Goal: Task Accomplishment & Management: Use online tool/utility

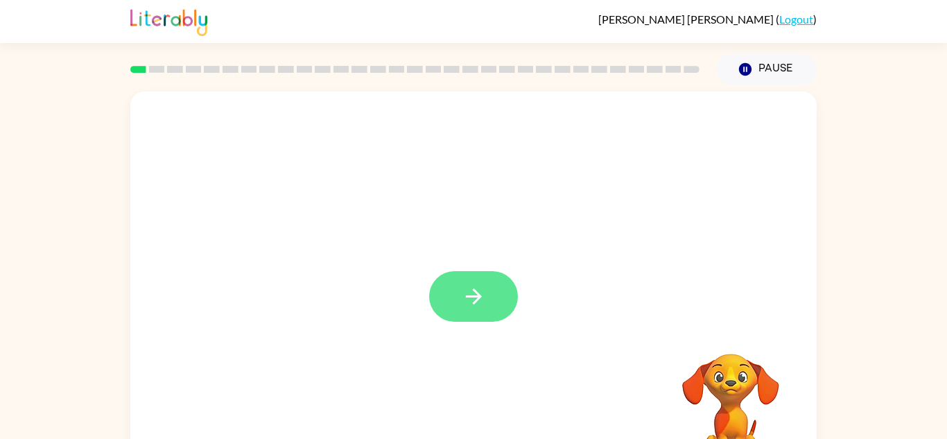
click at [477, 290] on icon "button" at bounding box center [474, 296] width 24 height 24
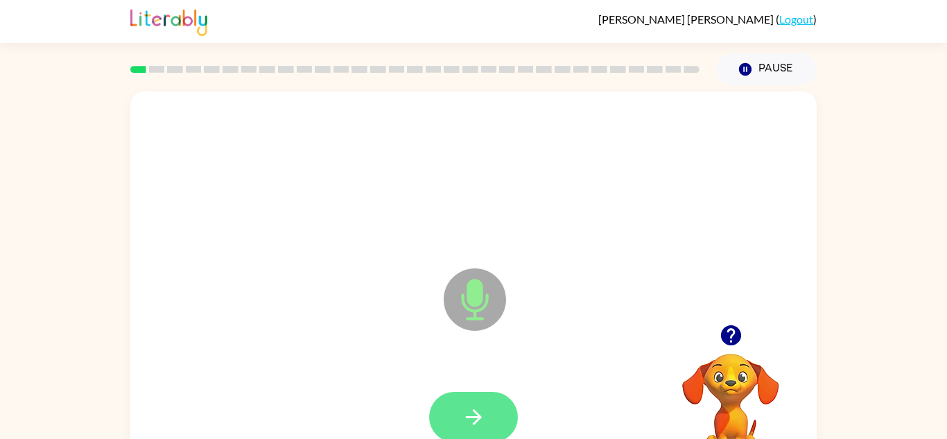
click at [484, 401] on button "button" at bounding box center [473, 417] width 89 height 51
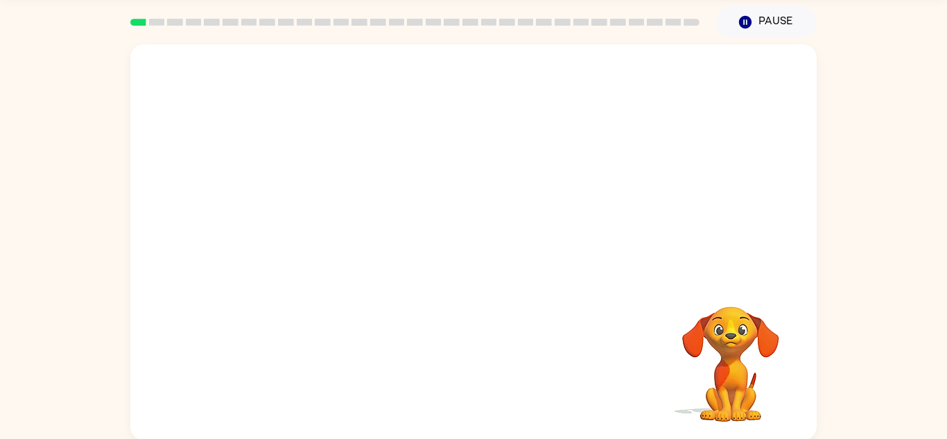
scroll to position [46, 0]
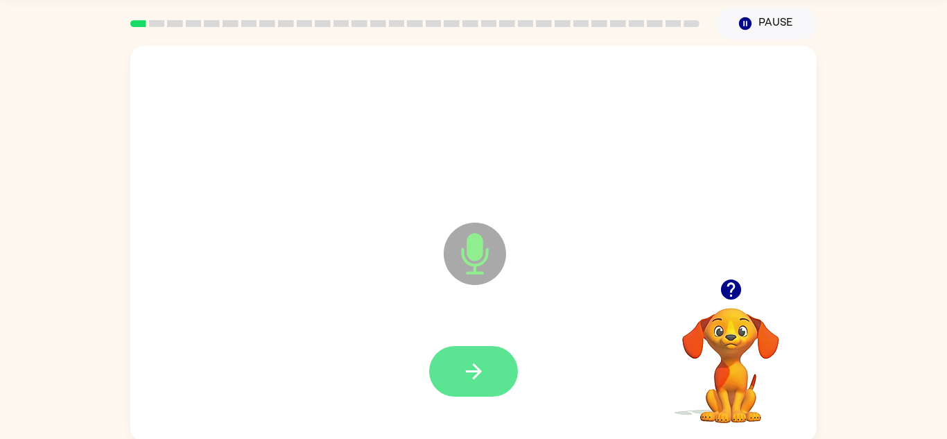
click at [487, 385] on button "button" at bounding box center [473, 371] width 89 height 51
click at [479, 368] on icon "button" at bounding box center [474, 371] width 24 height 24
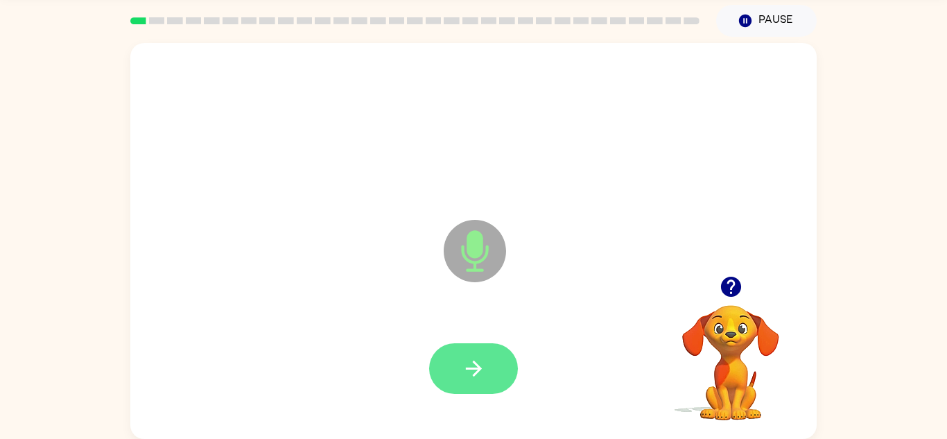
click at [481, 356] on icon "button" at bounding box center [474, 368] width 24 height 24
click at [483, 369] on icon "button" at bounding box center [474, 368] width 24 height 24
click at [473, 350] on button "button" at bounding box center [473, 368] width 89 height 51
click at [479, 393] on button "button" at bounding box center [473, 368] width 89 height 51
click at [473, 358] on icon "button" at bounding box center [474, 368] width 24 height 24
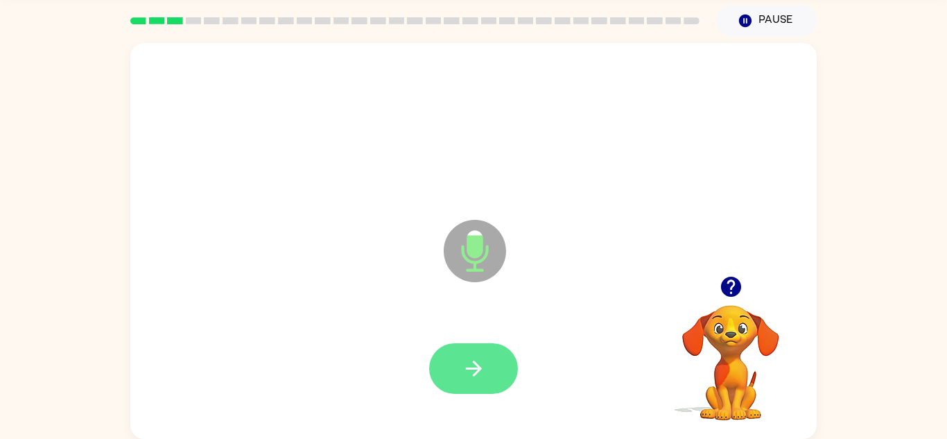
click at [480, 360] on icon "button" at bounding box center [474, 368] width 24 height 24
click at [503, 357] on button "button" at bounding box center [473, 368] width 89 height 51
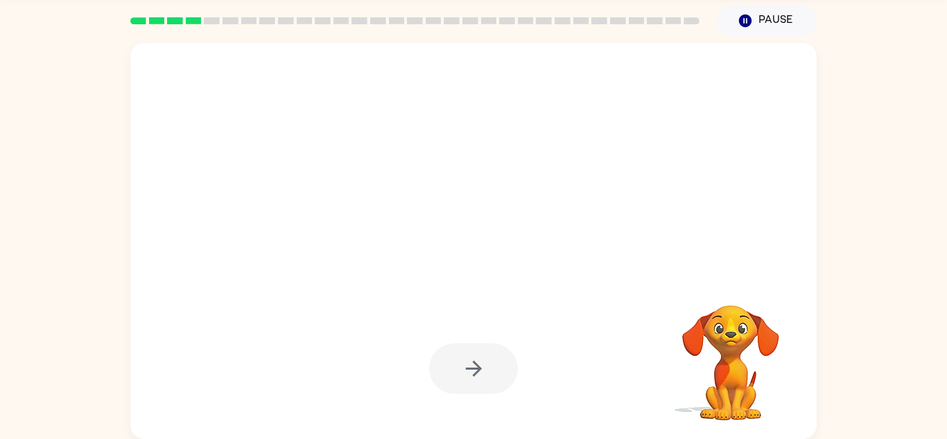
click at [471, 383] on div at bounding box center [473, 368] width 89 height 51
click at [738, 354] on video "Your browser must support playing .mp4 files to use Literably. Please try using…" at bounding box center [730, 353] width 139 height 139
click at [722, 322] on video "Your browser must support playing .mp4 files to use Literably. Please try using…" at bounding box center [730, 353] width 139 height 139
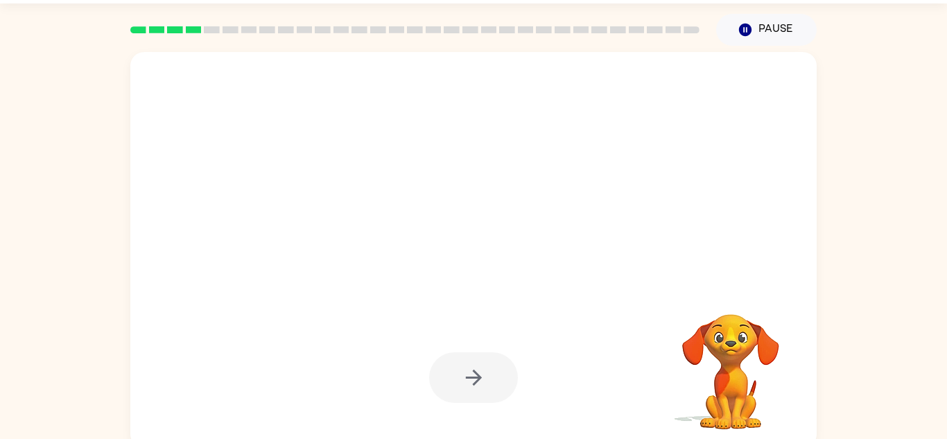
scroll to position [41, 0]
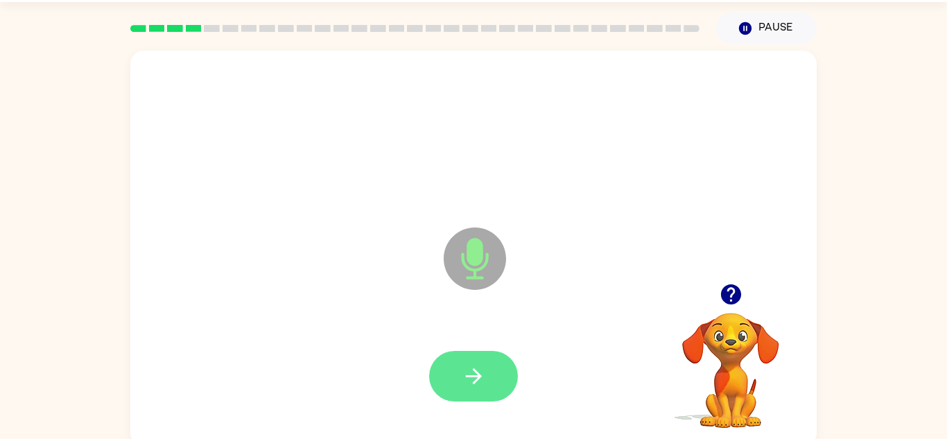
click at [478, 376] on icon "button" at bounding box center [473, 376] width 16 height 16
click at [485, 379] on icon "button" at bounding box center [474, 376] width 24 height 24
click at [488, 377] on button "button" at bounding box center [473, 376] width 89 height 51
click at [474, 367] on icon "button" at bounding box center [474, 376] width 24 height 24
click at [482, 379] on icon "button" at bounding box center [474, 376] width 24 height 24
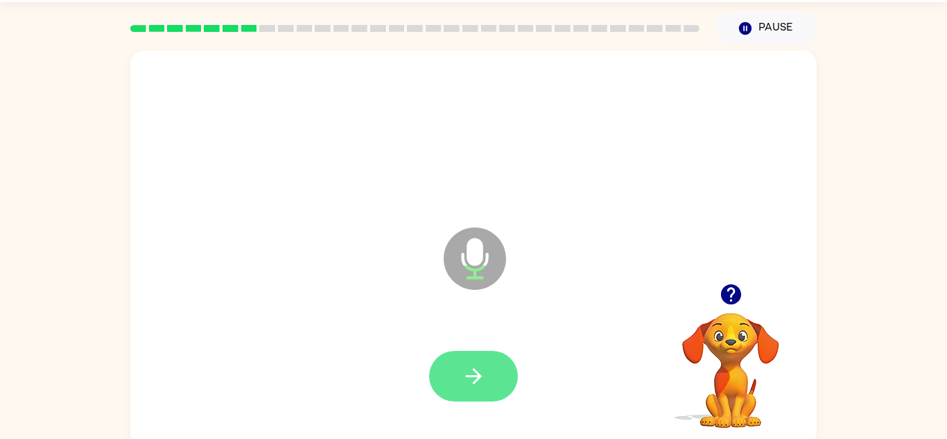
click at [490, 372] on button "button" at bounding box center [473, 376] width 89 height 51
click at [486, 385] on button "button" at bounding box center [473, 376] width 89 height 51
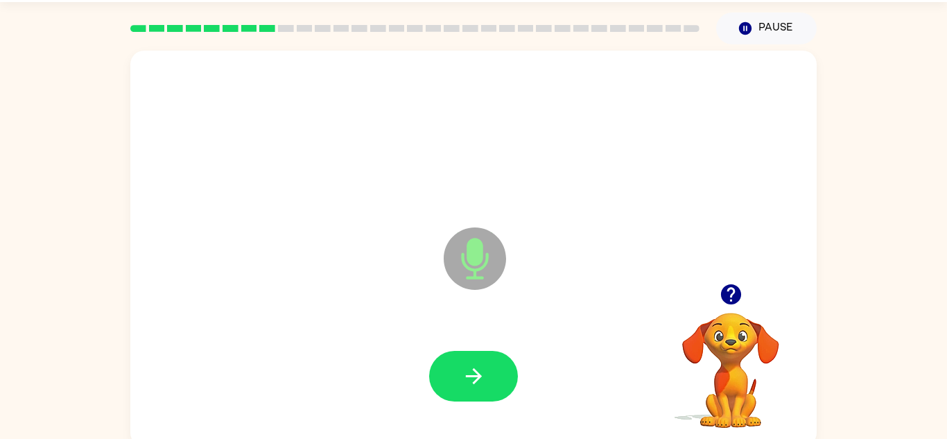
scroll to position [49, 0]
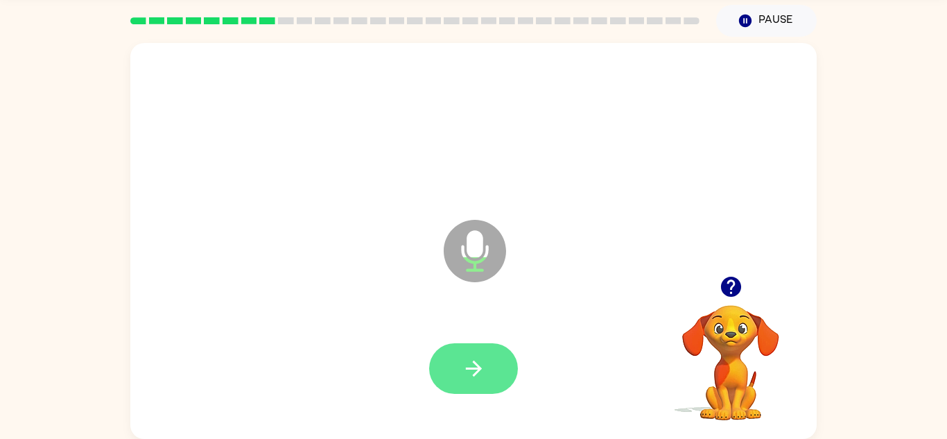
click at [469, 365] on icon "button" at bounding box center [474, 368] width 24 height 24
click at [485, 367] on icon "button" at bounding box center [474, 368] width 24 height 24
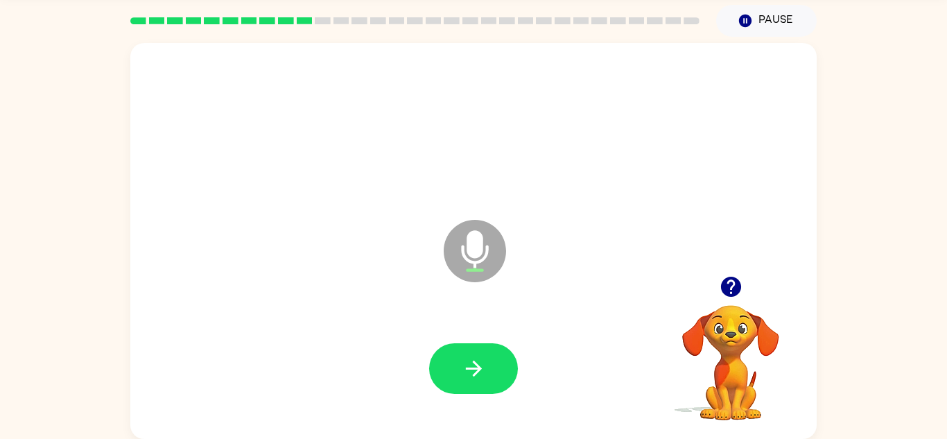
click at [731, 283] on icon "button" at bounding box center [730, 287] width 20 height 20
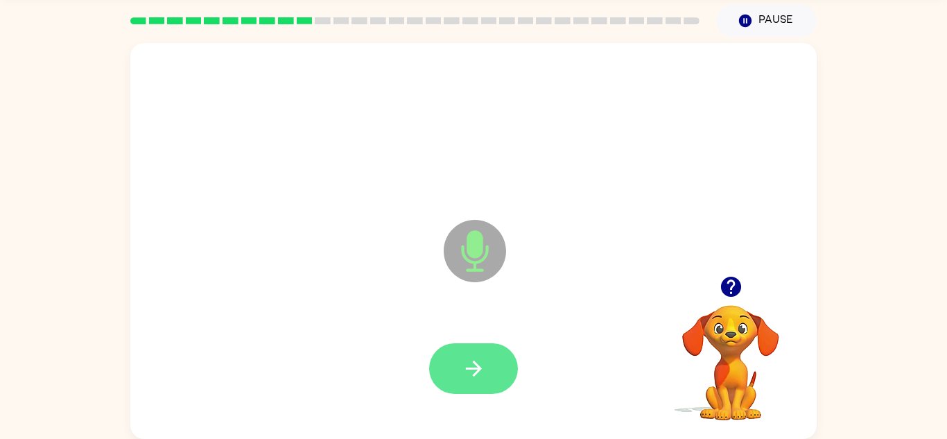
click at [484, 376] on icon "button" at bounding box center [474, 368] width 24 height 24
click at [473, 387] on button "button" at bounding box center [473, 368] width 89 height 51
click at [489, 384] on button "button" at bounding box center [473, 368] width 89 height 51
click at [468, 363] on icon "button" at bounding box center [474, 368] width 24 height 24
click at [467, 374] on icon "button" at bounding box center [474, 368] width 24 height 24
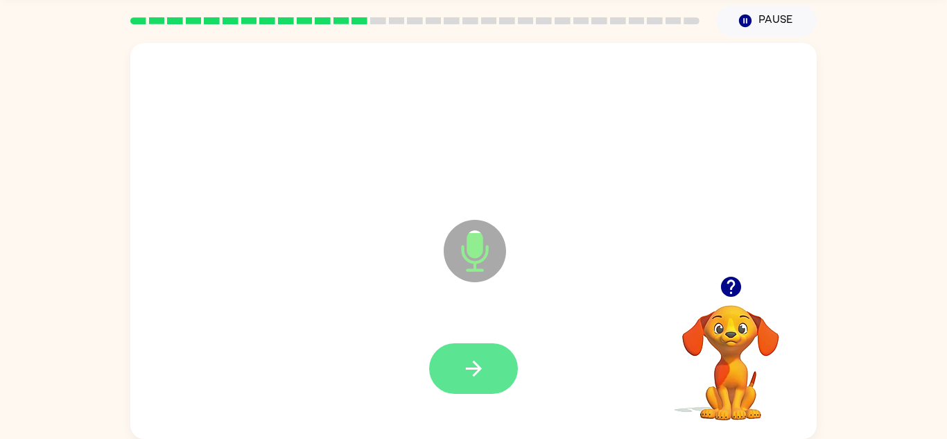
click at [492, 372] on button "button" at bounding box center [473, 368] width 89 height 51
click at [492, 374] on button "button" at bounding box center [473, 368] width 89 height 51
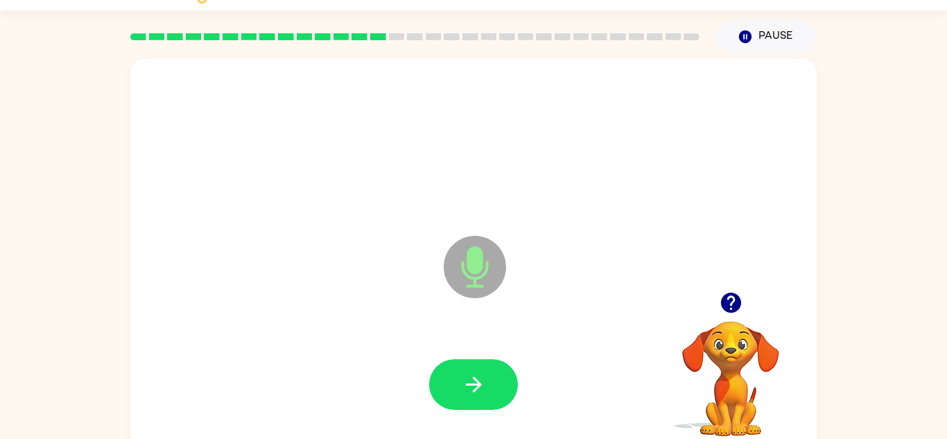
scroll to position [31, 0]
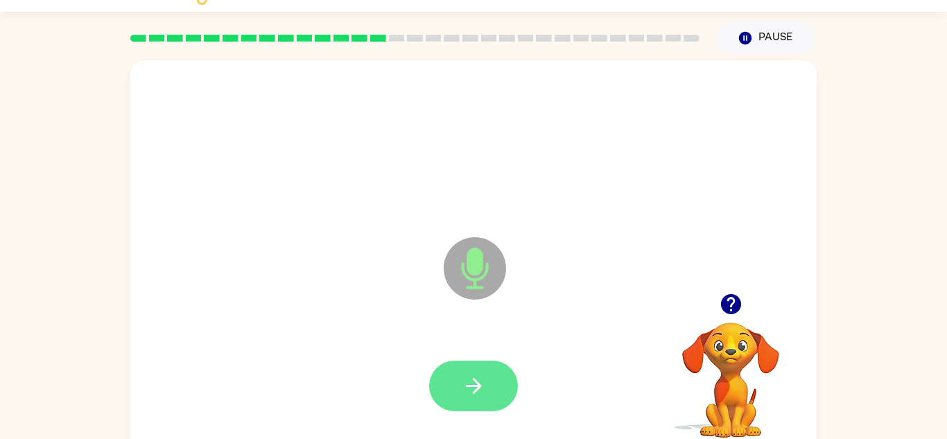
click at [449, 408] on button "button" at bounding box center [473, 385] width 89 height 51
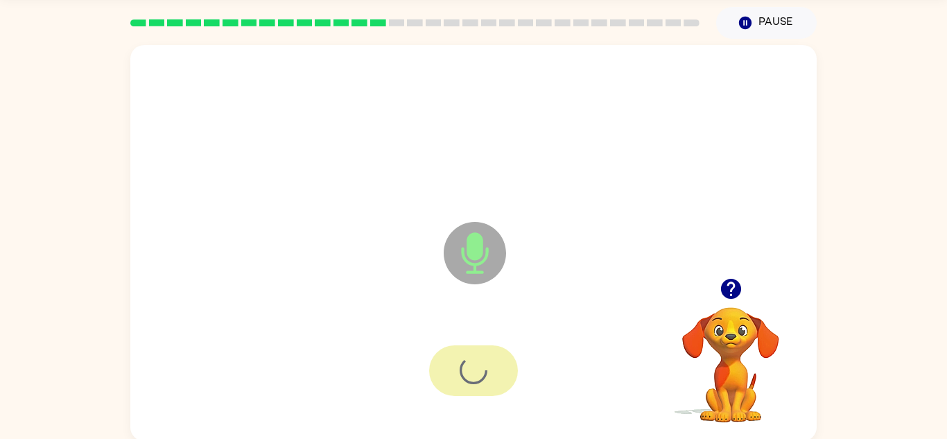
scroll to position [49, 0]
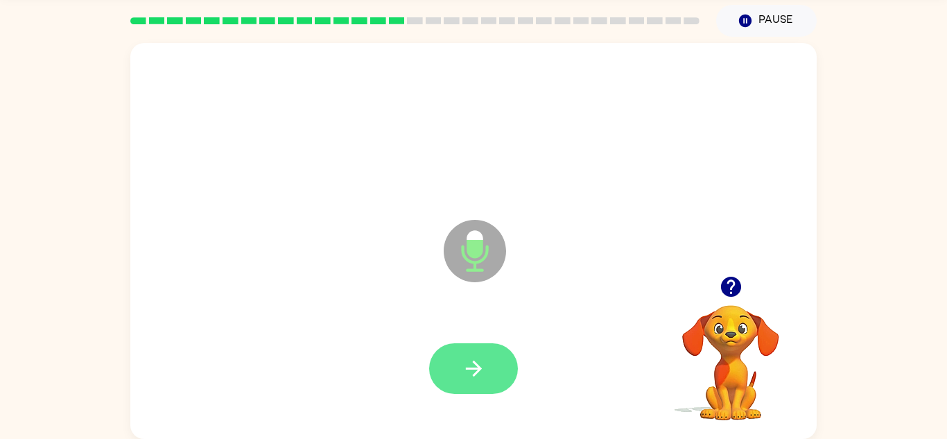
click at [480, 369] on icon "button" at bounding box center [473, 368] width 16 height 16
click at [483, 385] on button "button" at bounding box center [473, 368] width 89 height 51
click at [498, 369] on button "button" at bounding box center [473, 368] width 89 height 51
click at [484, 367] on icon "button" at bounding box center [474, 368] width 24 height 24
click at [493, 377] on button "button" at bounding box center [473, 368] width 89 height 51
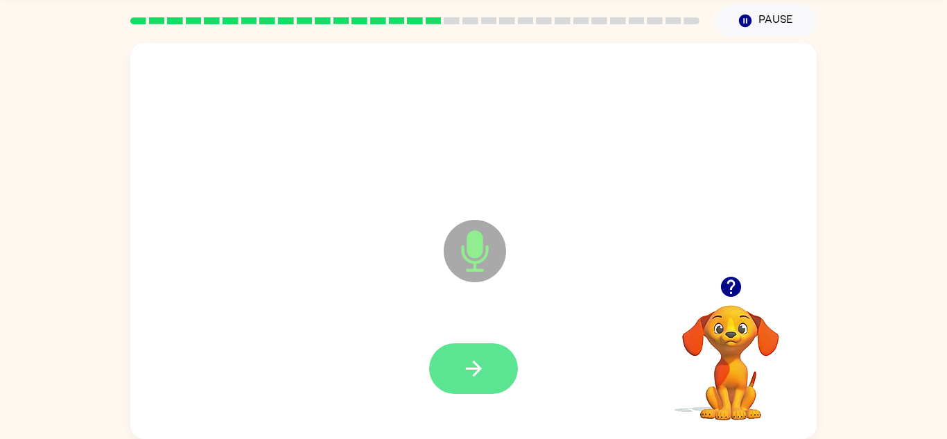
click at [495, 383] on button "button" at bounding box center [473, 368] width 89 height 51
click at [476, 378] on icon "button" at bounding box center [474, 368] width 24 height 24
click at [471, 383] on button "button" at bounding box center [473, 368] width 89 height 51
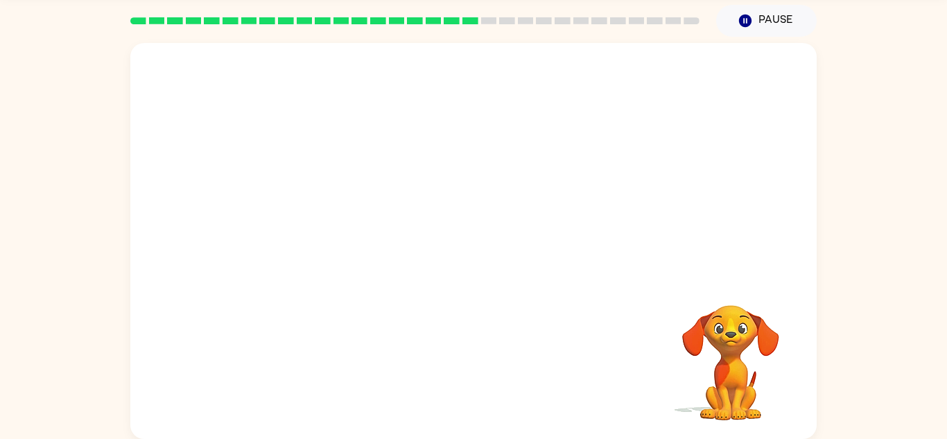
click at [708, 28] on div "Pause Pause" at bounding box center [766, 21] width 117 height 49
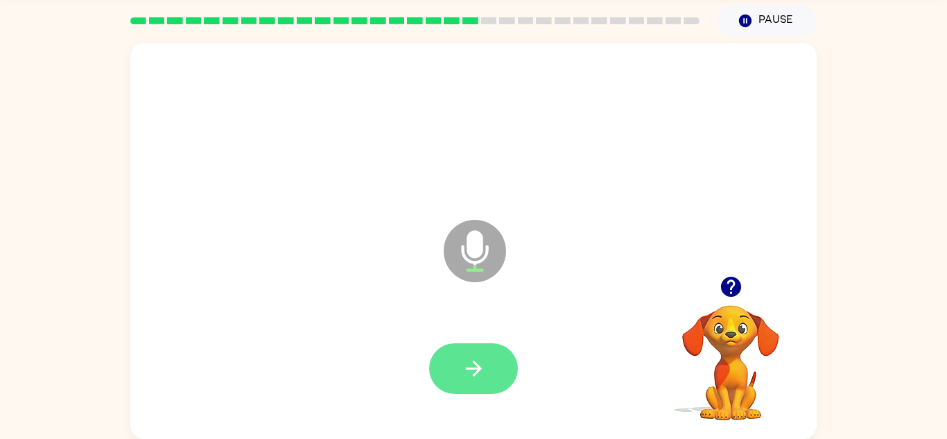
click at [465, 358] on icon "button" at bounding box center [474, 368] width 24 height 24
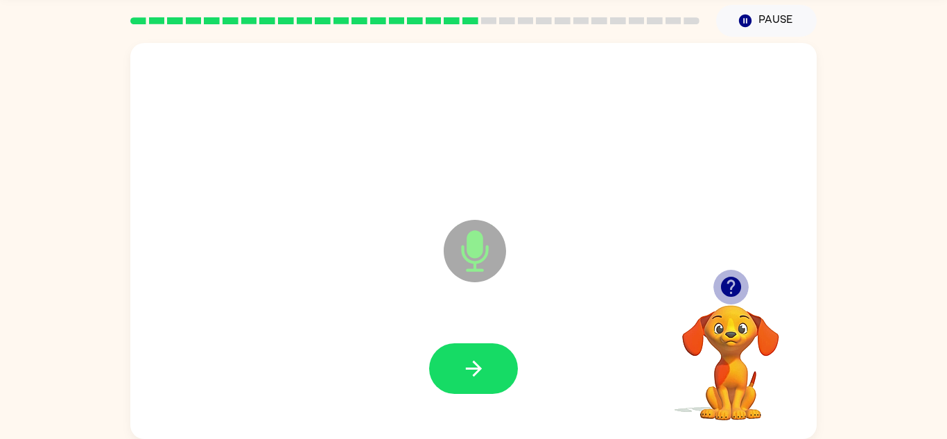
click at [740, 288] on icon "button" at bounding box center [730, 287] width 20 height 20
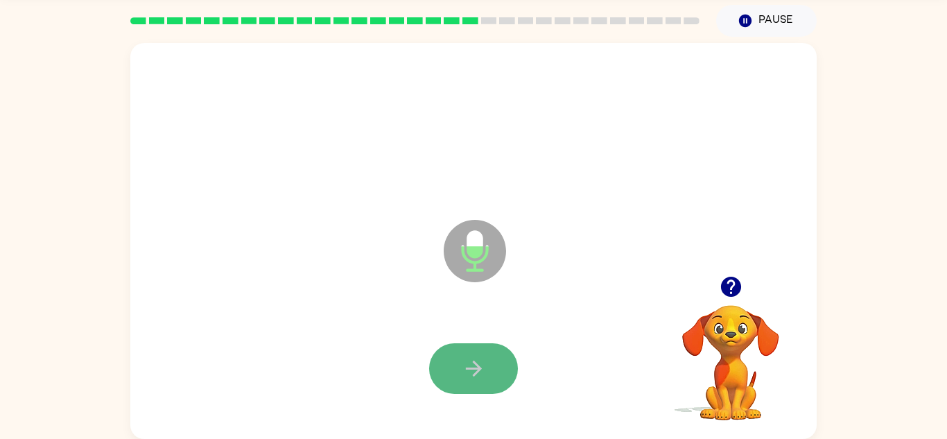
click at [475, 359] on icon "button" at bounding box center [474, 368] width 24 height 24
click at [506, 347] on button "button" at bounding box center [473, 368] width 89 height 51
click at [505, 347] on button "button" at bounding box center [473, 368] width 89 height 51
click at [493, 359] on button "button" at bounding box center [473, 368] width 89 height 51
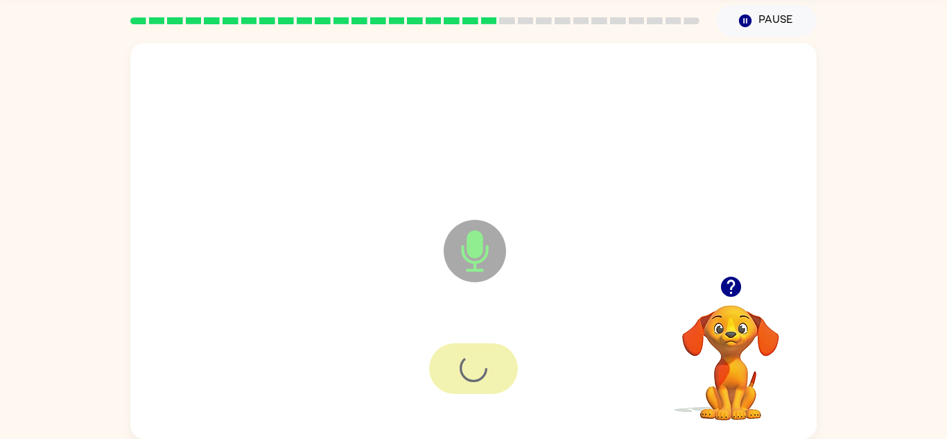
click at [493, 359] on div at bounding box center [473, 368] width 89 height 51
click at [494, 358] on button "button" at bounding box center [473, 368] width 89 height 51
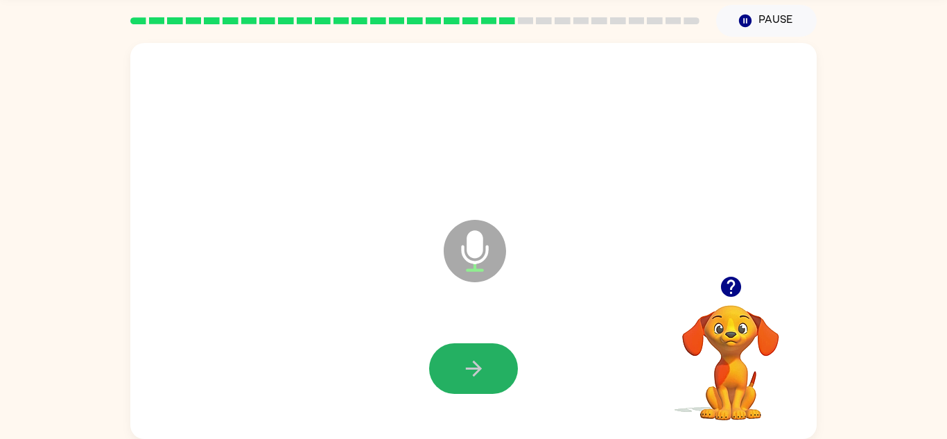
click at [494, 358] on button "button" at bounding box center [473, 368] width 89 height 51
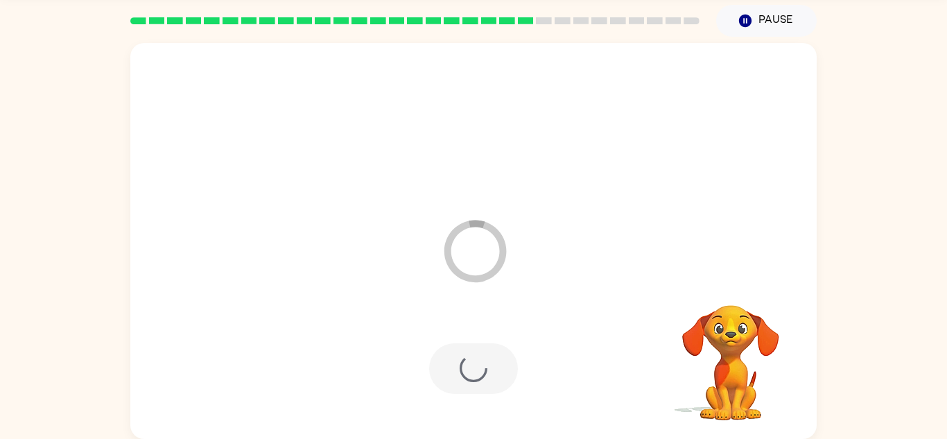
click at [494, 358] on div at bounding box center [473, 368] width 89 height 51
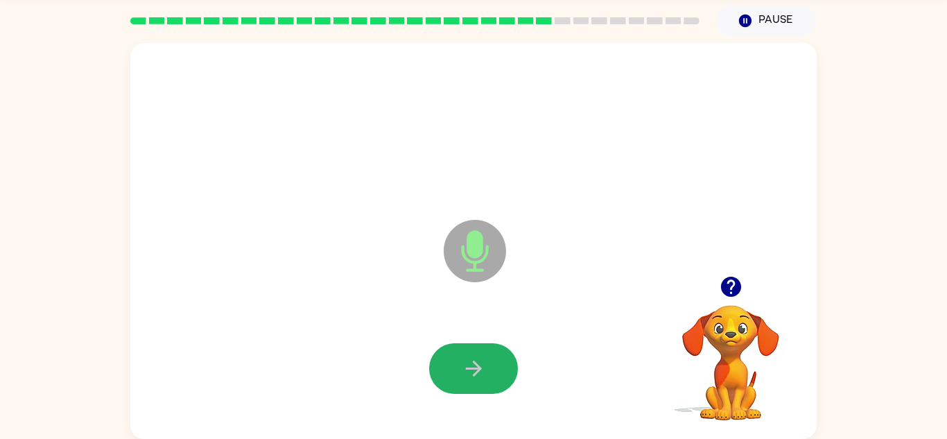
click at [494, 358] on button "button" at bounding box center [473, 368] width 89 height 51
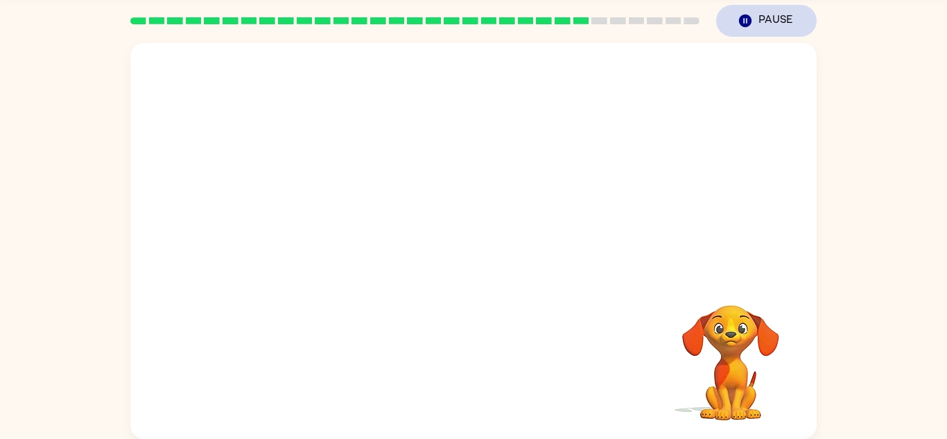
click at [751, 24] on icon "Pause" at bounding box center [745, 20] width 15 height 15
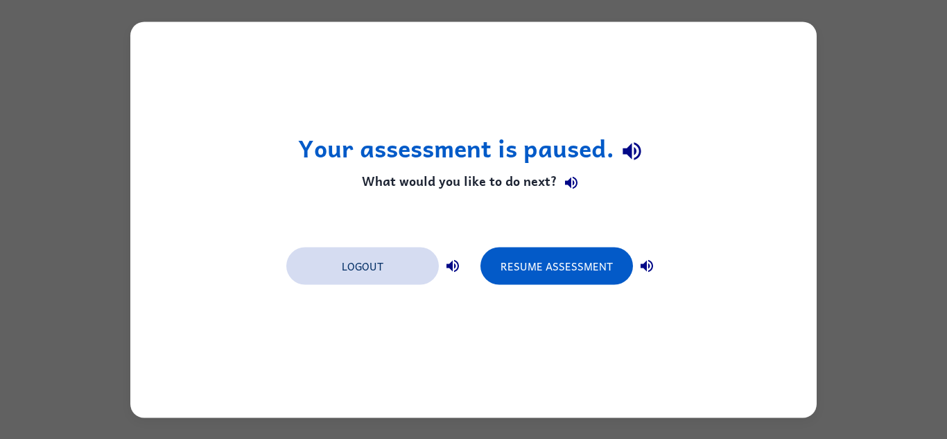
click at [387, 272] on button "Logout" at bounding box center [362, 265] width 153 height 37
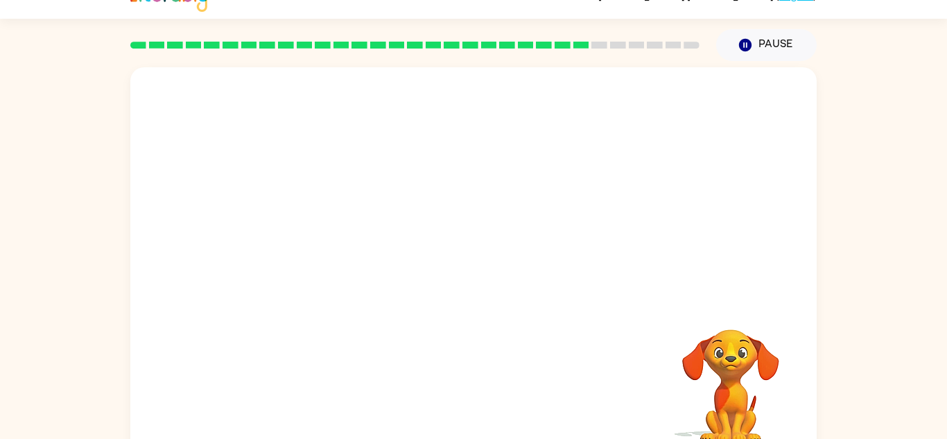
scroll to position [49, 0]
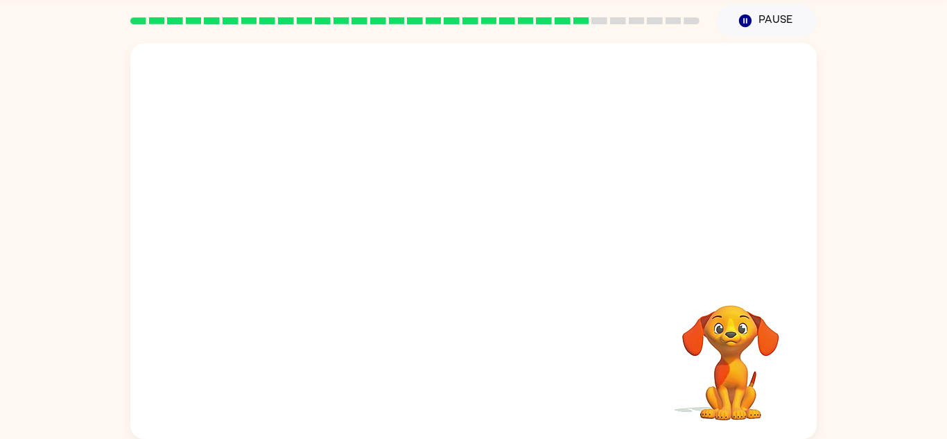
click at [732, 345] on video "Your browser must support playing .mp4 files to use Literably. Please try using…" at bounding box center [730, 353] width 139 height 139
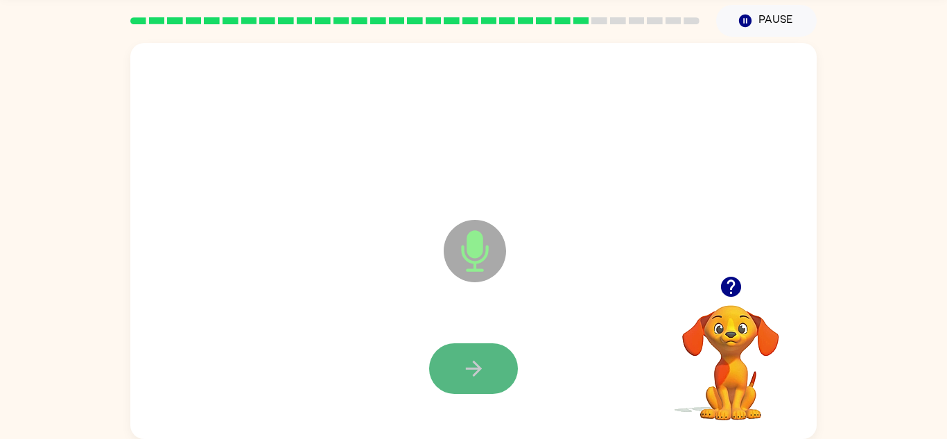
click at [502, 379] on button "button" at bounding box center [473, 368] width 89 height 51
click at [492, 371] on button "button" at bounding box center [473, 368] width 89 height 51
click at [494, 368] on button "button" at bounding box center [473, 368] width 89 height 51
click at [451, 347] on button "button" at bounding box center [473, 368] width 89 height 51
click at [456, 367] on button "button" at bounding box center [473, 368] width 89 height 51
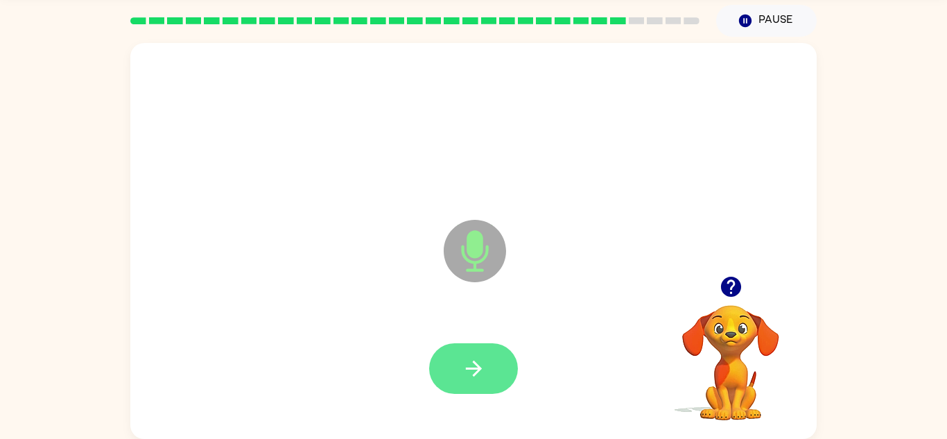
click at [496, 369] on button "button" at bounding box center [473, 368] width 89 height 51
click at [464, 390] on button "button" at bounding box center [473, 368] width 89 height 51
click at [449, 383] on button "button" at bounding box center [473, 368] width 89 height 51
click at [460, 383] on button "button" at bounding box center [473, 368] width 89 height 51
click at [496, 391] on button "button" at bounding box center [473, 368] width 89 height 51
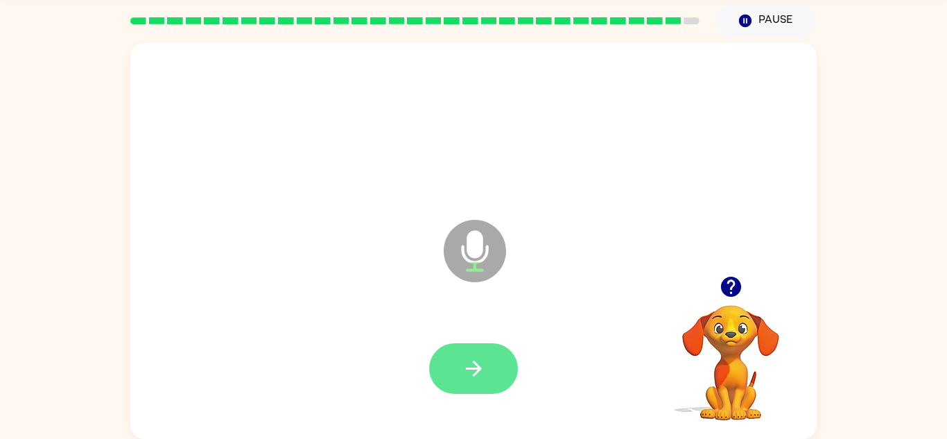
click at [478, 371] on icon "button" at bounding box center [473, 368] width 16 height 16
click at [479, 359] on icon "button" at bounding box center [474, 368] width 24 height 24
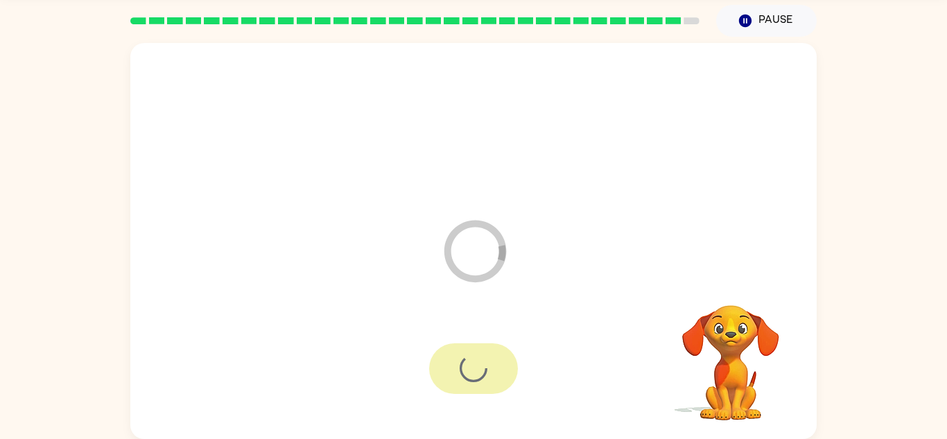
scroll to position [24, 0]
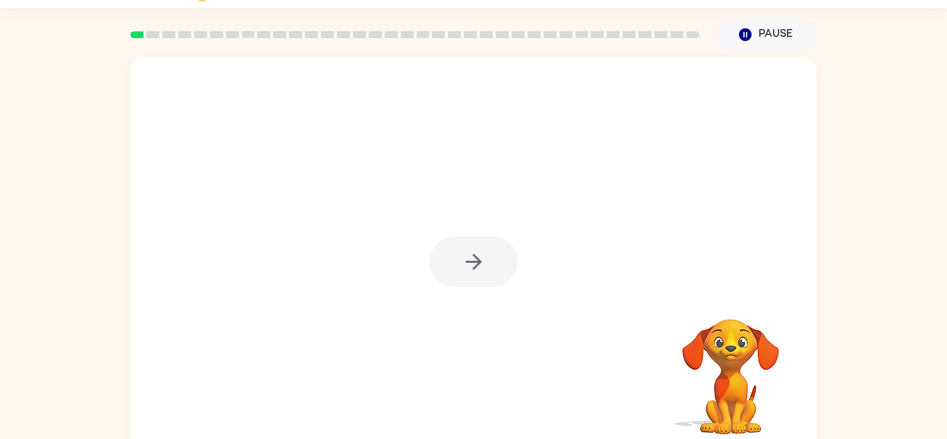
scroll to position [34, 0]
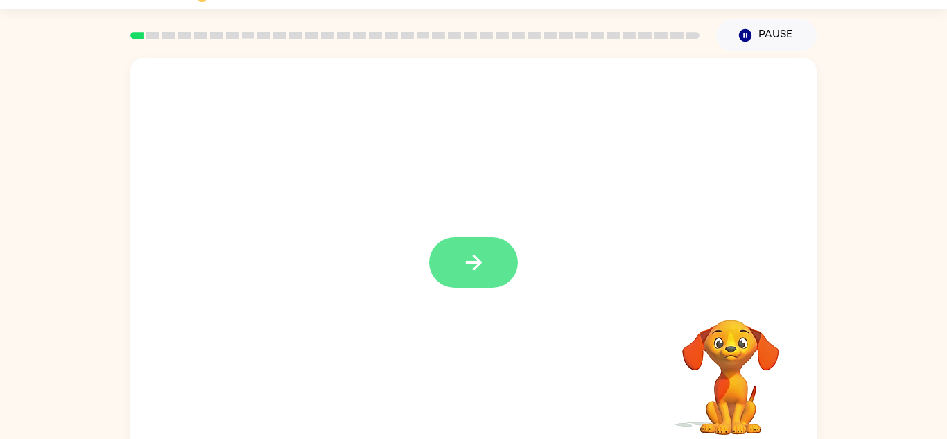
click at [492, 270] on button "button" at bounding box center [473, 262] width 89 height 51
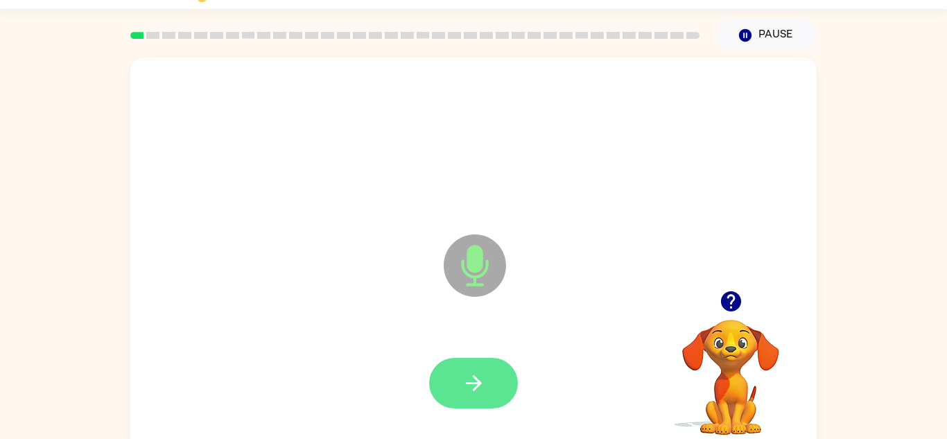
click at [454, 365] on button "button" at bounding box center [473, 383] width 89 height 51
click at [498, 381] on button "button" at bounding box center [473, 383] width 89 height 51
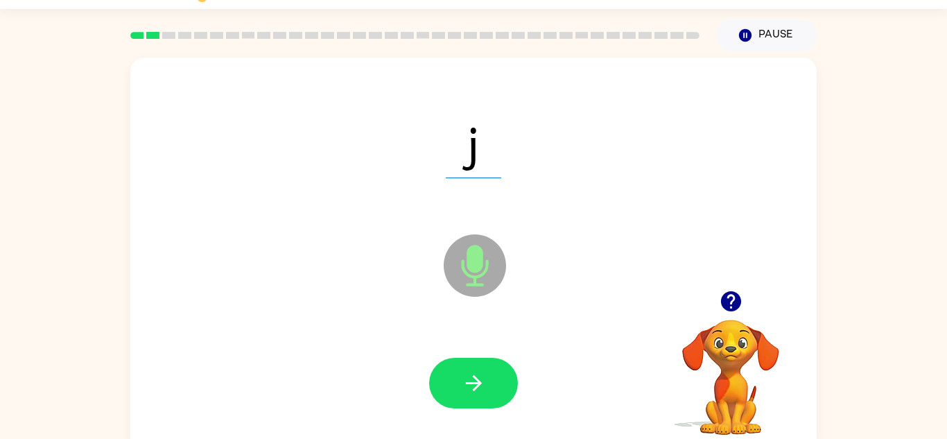
click at [451, 327] on icon "Microphone The Microphone is here when it is your turn to talk" at bounding box center [544, 283] width 208 height 104
click at [480, 372] on icon "button" at bounding box center [474, 383] width 24 height 24
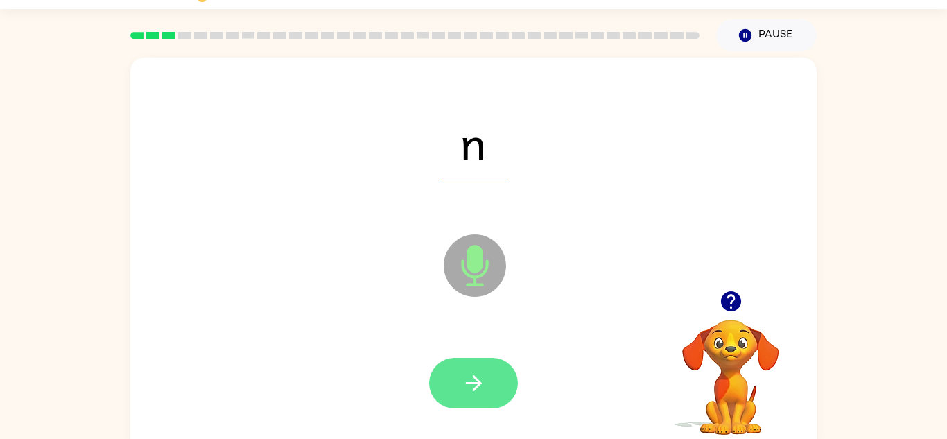
click at [471, 381] on icon "button" at bounding box center [474, 383] width 24 height 24
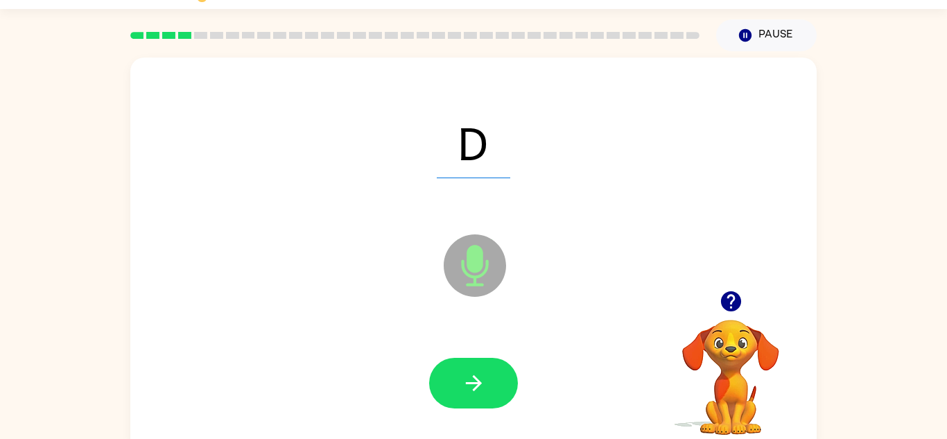
scroll to position [37, 0]
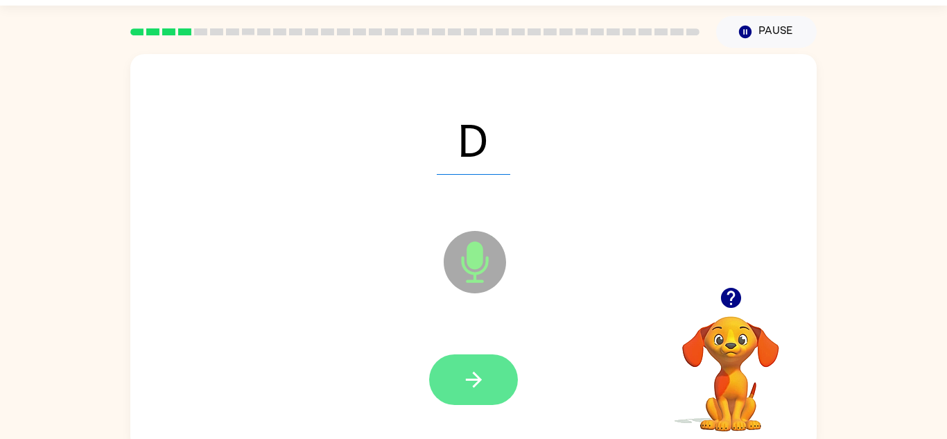
click at [476, 396] on button "button" at bounding box center [473, 379] width 89 height 51
click at [488, 372] on button "button" at bounding box center [473, 379] width 89 height 51
click at [498, 383] on button "button" at bounding box center [473, 379] width 89 height 51
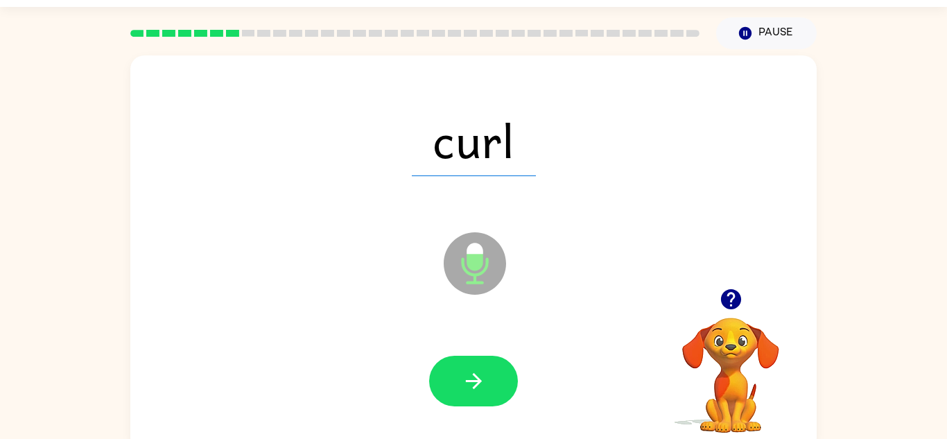
scroll to position [29, 0]
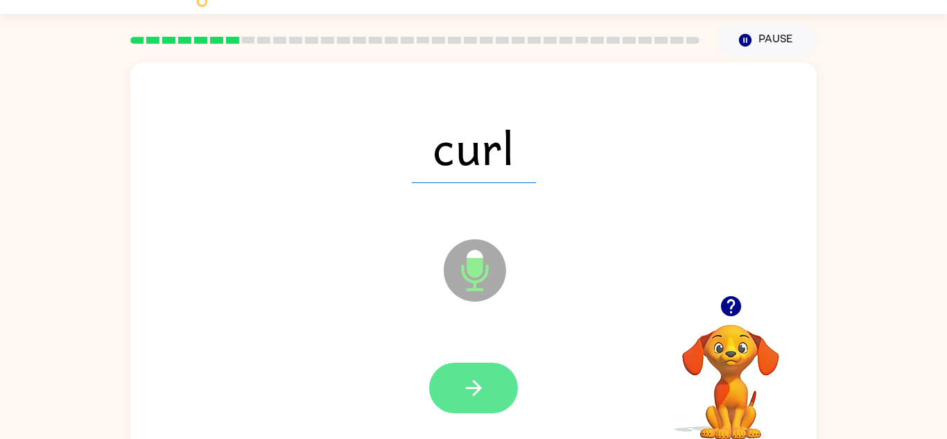
click at [487, 399] on button "button" at bounding box center [473, 388] width 89 height 51
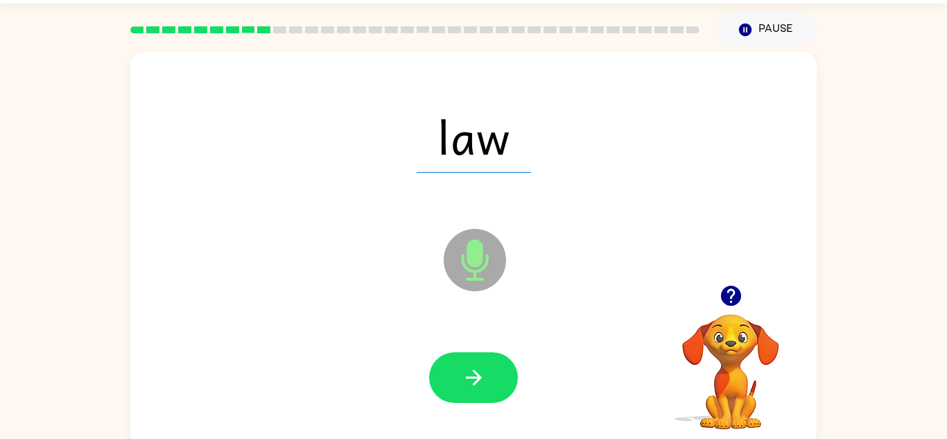
scroll to position [42, 0]
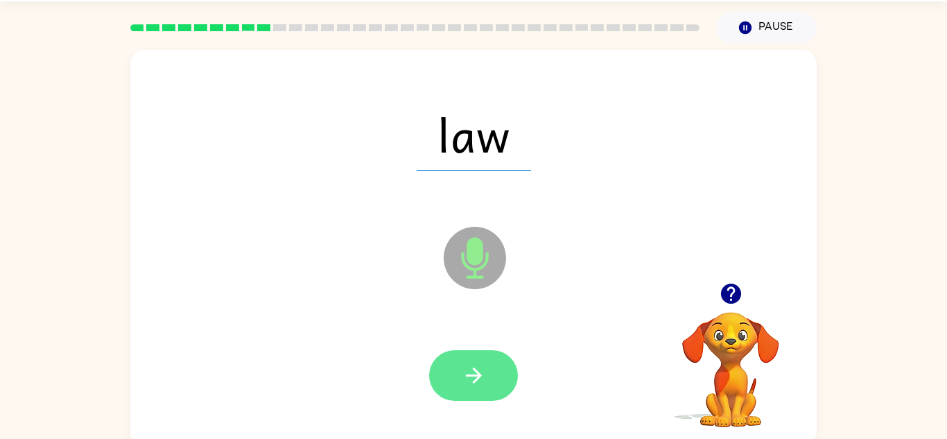
click at [482, 372] on icon "button" at bounding box center [474, 375] width 24 height 24
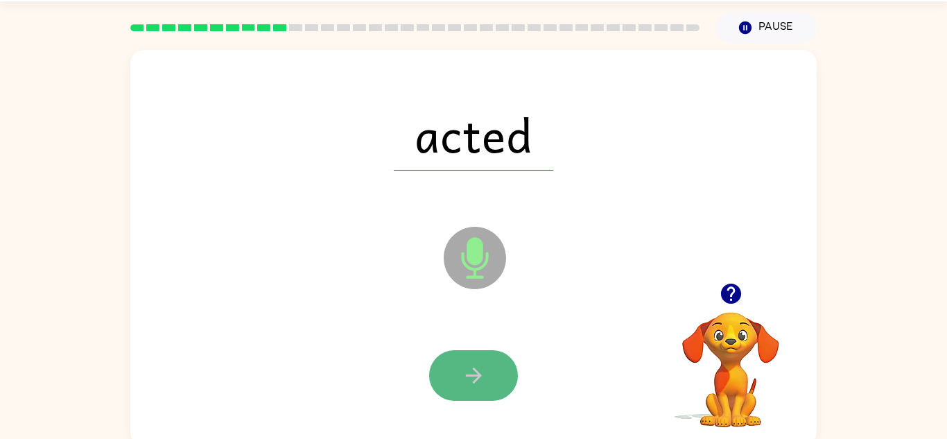
click at [487, 387] on button "button" at bounding box center [473, 375] width 89 height 51
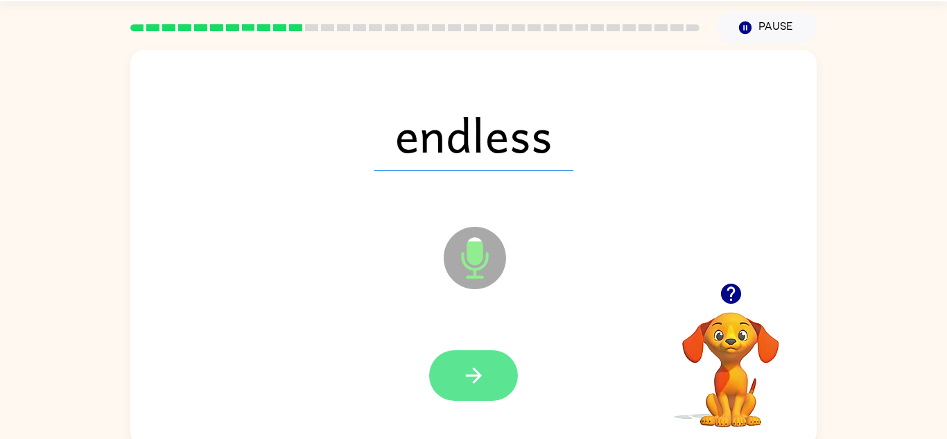
click at [494, 386] on button "button" at bounding box center [473, 375] width 89 height 51
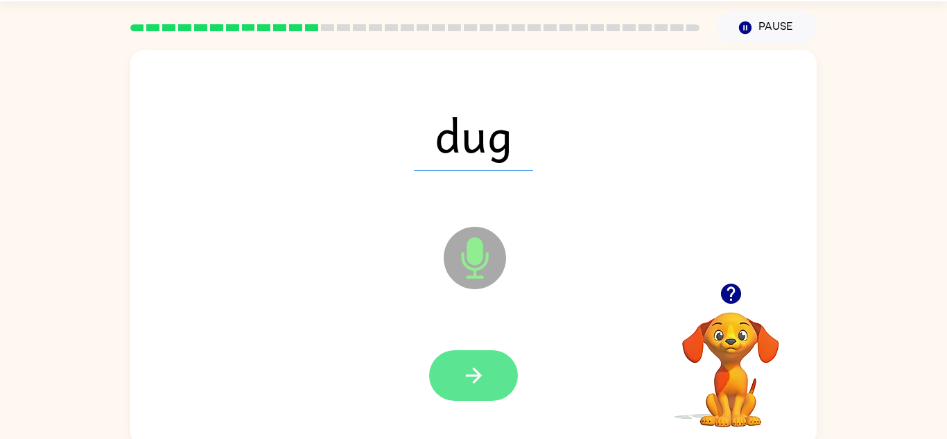
click at [455, 391] on button "button" at bounding box center [473, 375] width 89 height 51
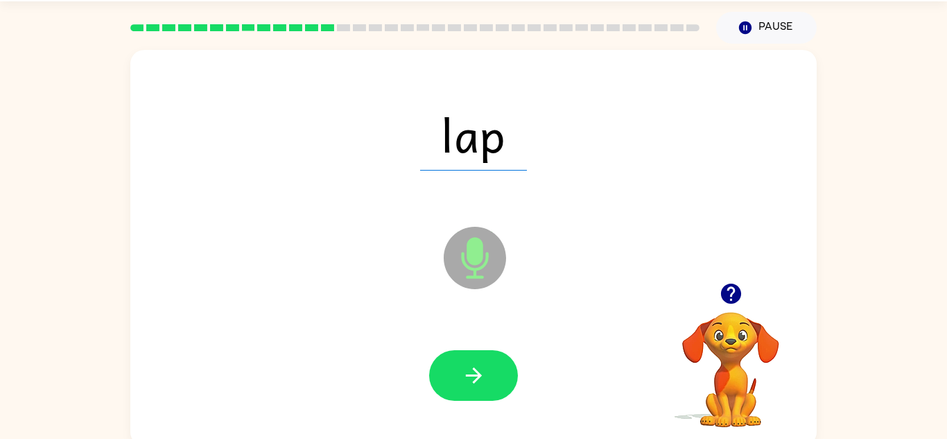
scroll to position [49, 0]
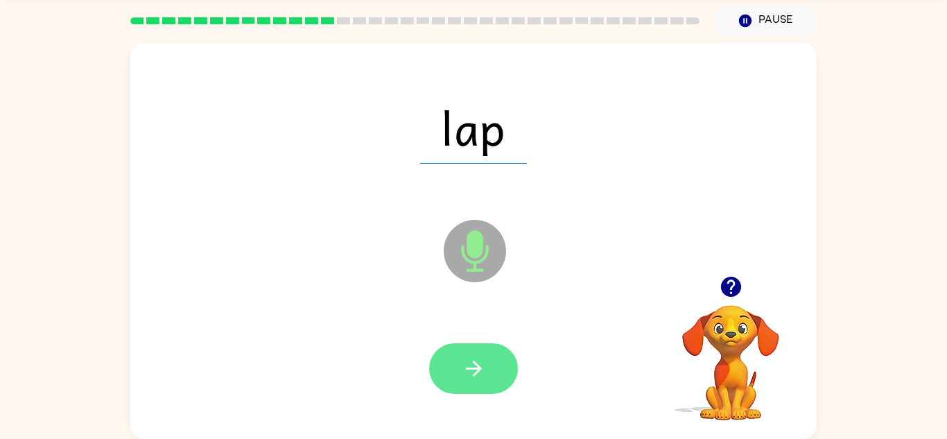
click at [460, 367] on button "button" at bounding box center [473, 368] width 89 height 51
click at [489, 369] on button "button" at bounding box center [473, 368] width 89 height 51
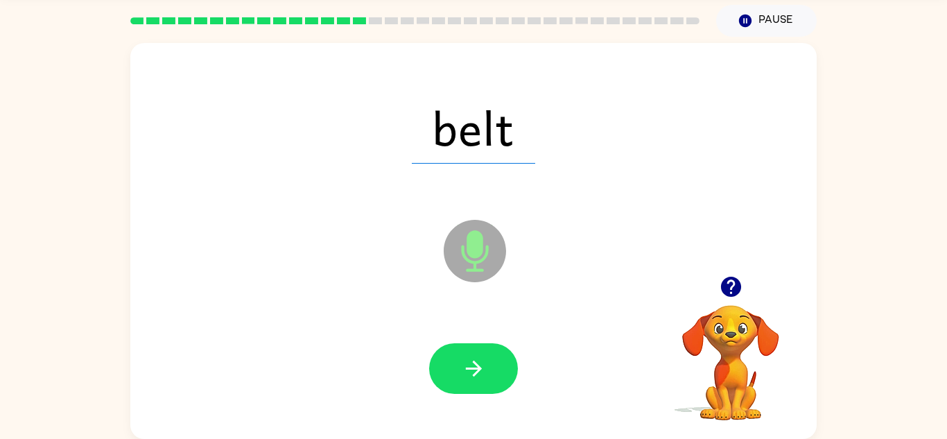
scroll to position [0, 0]
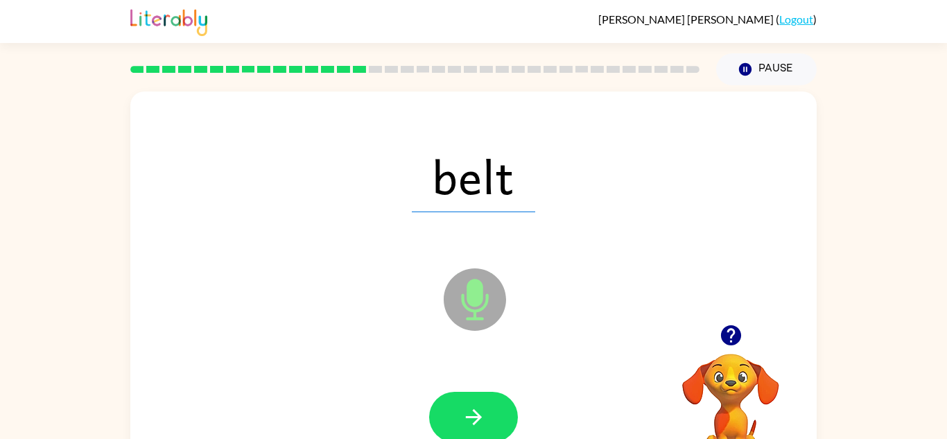
click at [477, 367] on icon "Microphone The Microphone is here when it is your turn to talk" at bounding box center [544, 317] width 208 height 104
click at [486, 406] on button "button" at bounding box center [473, 417] width 89 height 51
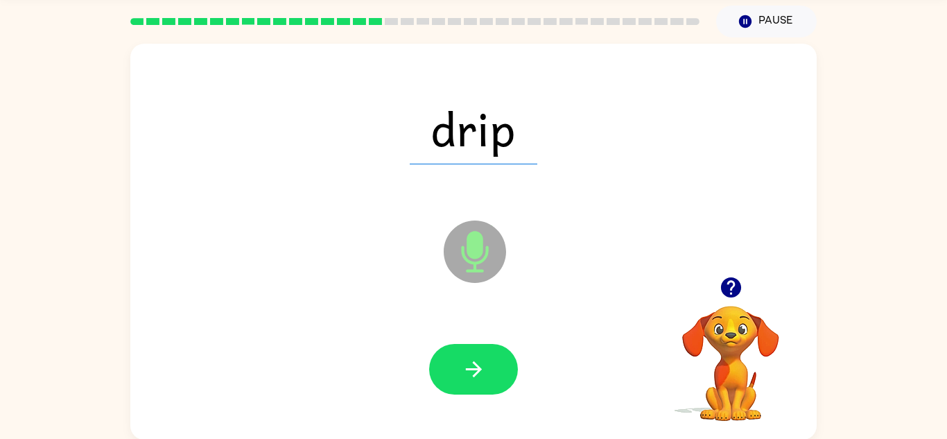
scroll to position [44, 0]
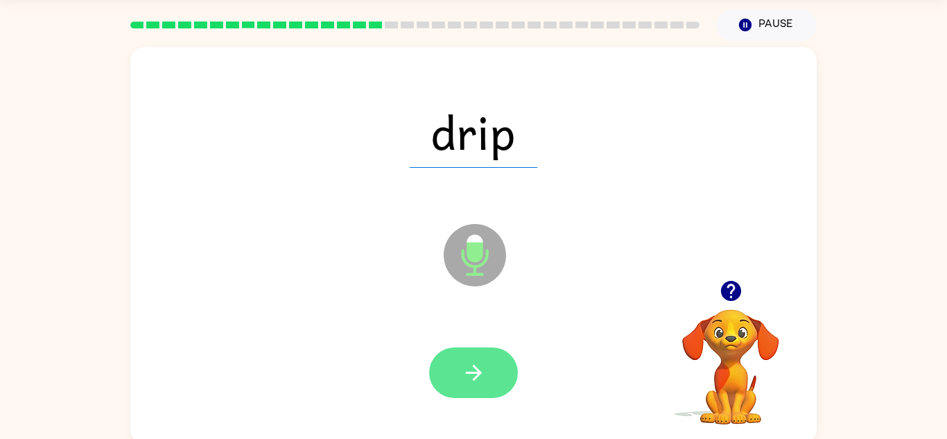
click at [471, 375] on icon "button" at bounding box center [474, 372] width 24 height 24
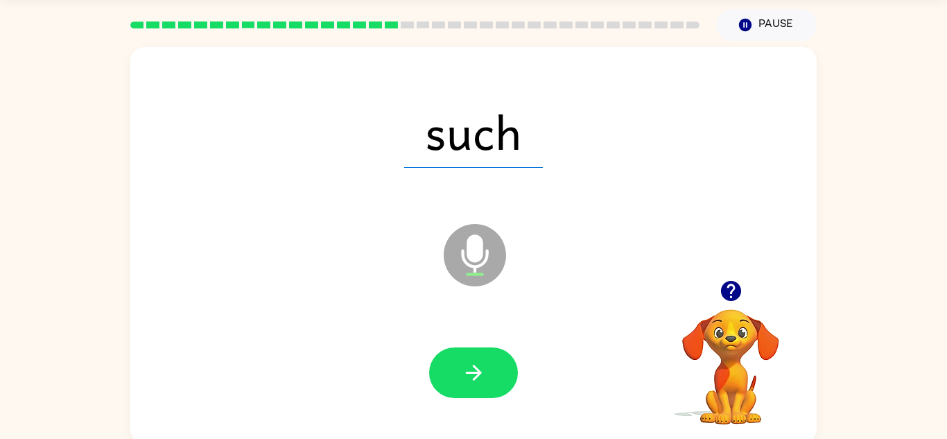
scroll to position [49, 0]
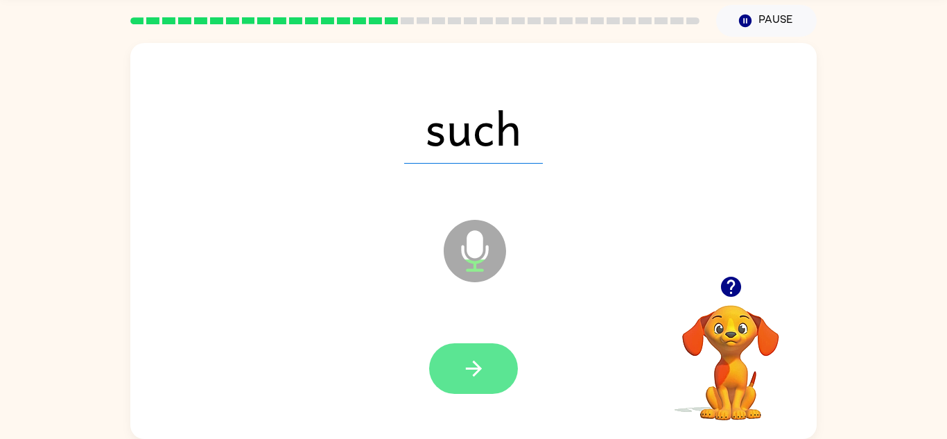
click at [454, 379] on button "button" at bounding box center [473, 368] width 89 height 51
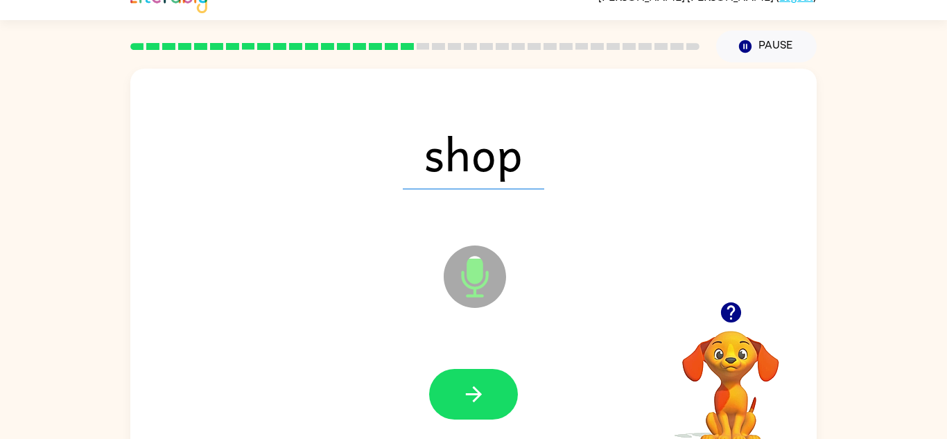
scroll to position [21, 0]
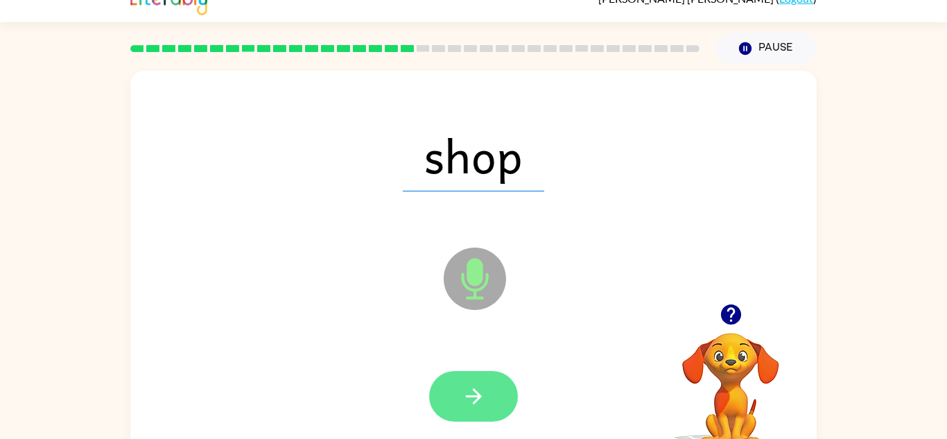
click at [516, 400] on button "button" at bounding box center [473, 396] width 89 height 51
click at [472, 403] on icon "button" at bounding box center [474, 396] width 24 height 24
click at [482, 396] on icon "button" at bounding box center [474, 396] width 24 height 24
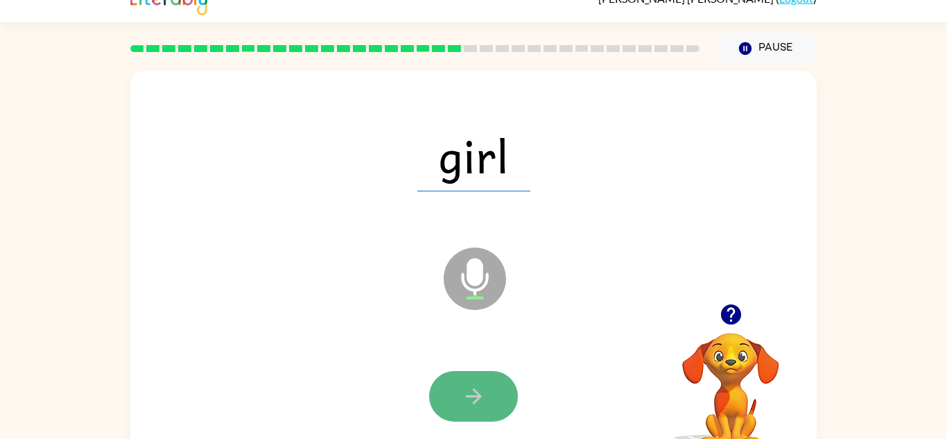
click at [473, 385] on icon "button" at bounding box center [474, 396] width 24 height 24
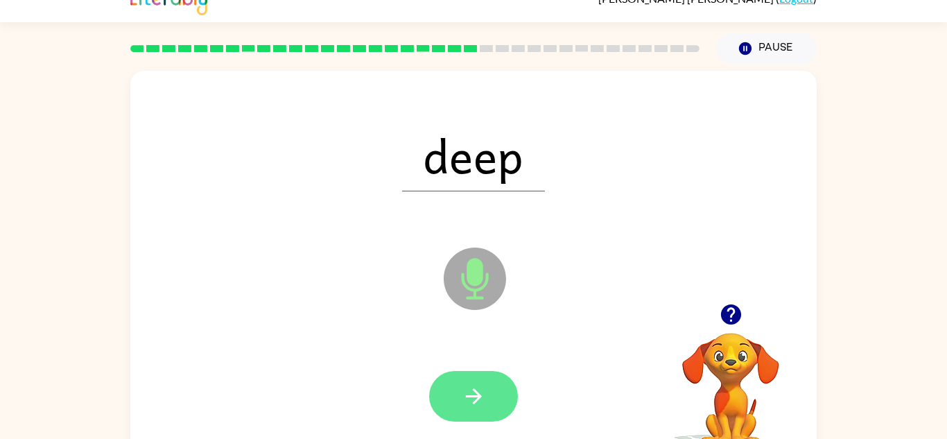
click at [483, 392] on icon "button" at bounding box center [474, 396] width 24 height 24
click at [453, 395] on button "button" at bounding box center [473, 396] width 89 height 51
click at [487, 396] on button "button" at bounding box center [473, 396] width 89 height 51
click at [474, 398] on icon "button" at bounding box center [474, 396] width 24 height 24
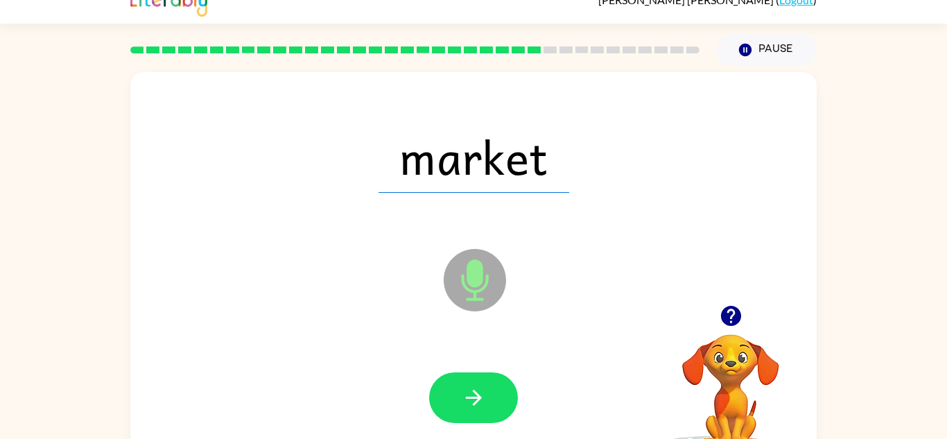
scroll to position [18, 0]
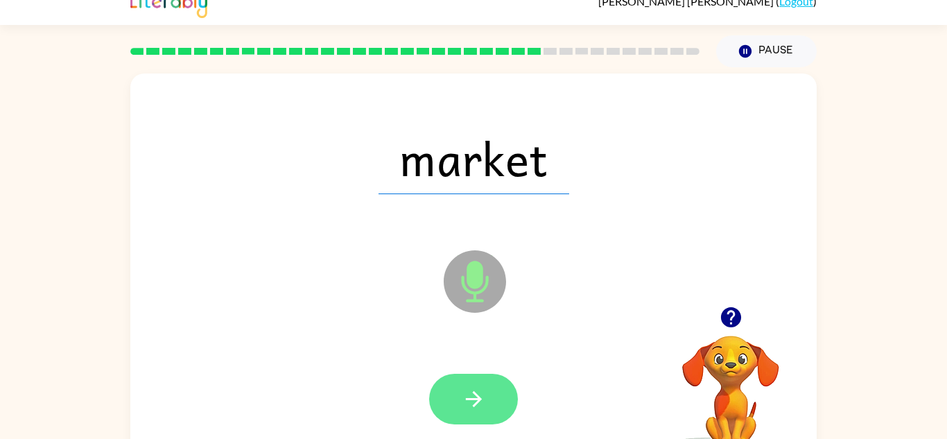
click at [481, 412] on button "button" at bounding box center [473, 399] width 89 height 51
click at [478, 401] on icon "button" at bounding box center [473, 399] width 16 height 16
click at [460, 415] on button "button" at bounding box center [473, 399] width 89 height 51
click at [492, 420] on button "button" at bounding box center [473, 399] width 89 height 51
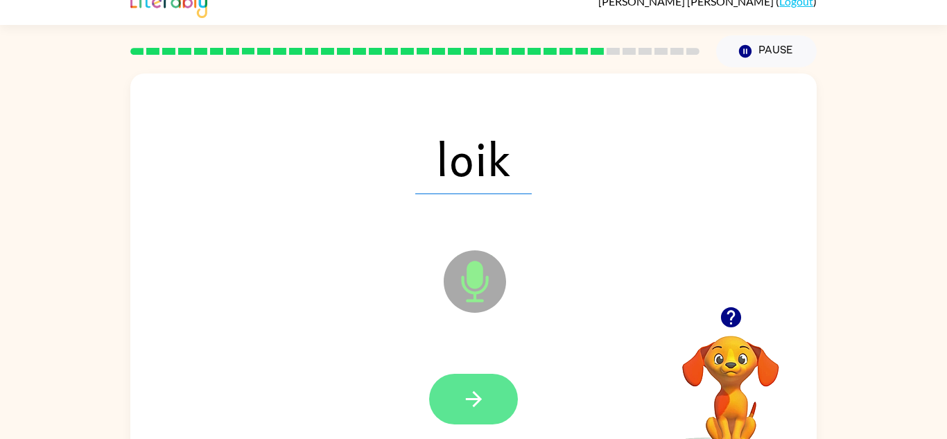
click at [476, 399] on icon "button" at bounding box center [473, 399] width 16 height 16
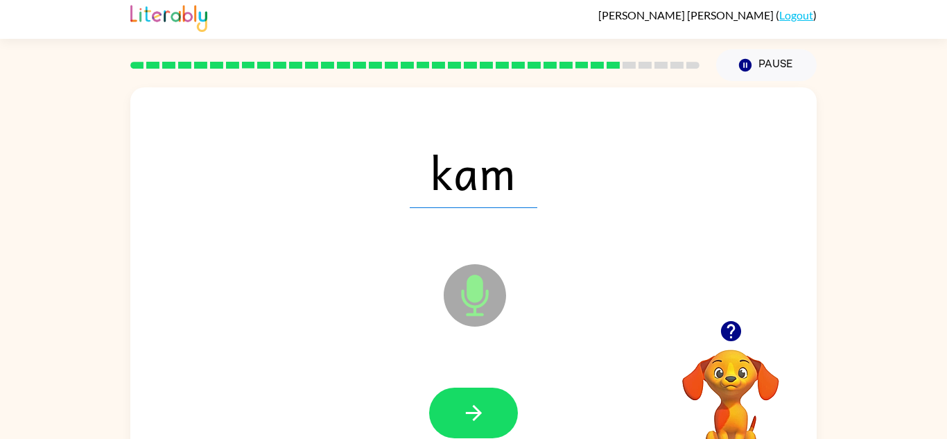
scroll to position [0, 0]
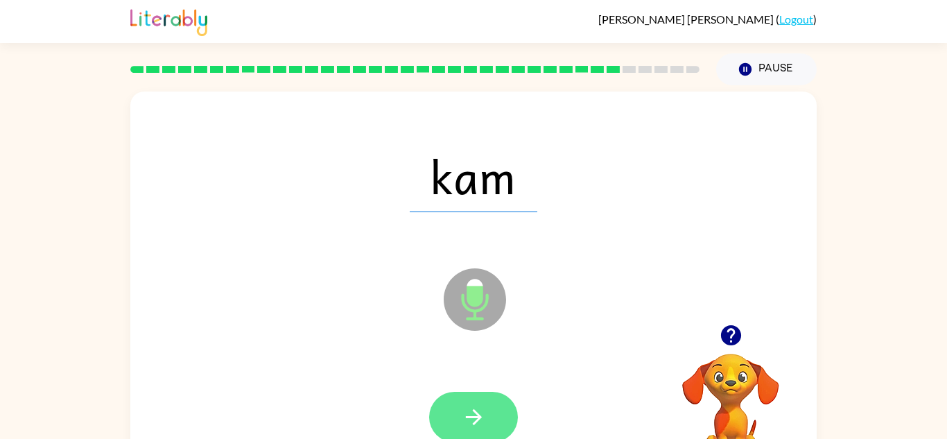
click at [494, 426] on button "button" at bounding box center [473, 417] width 89 height 51
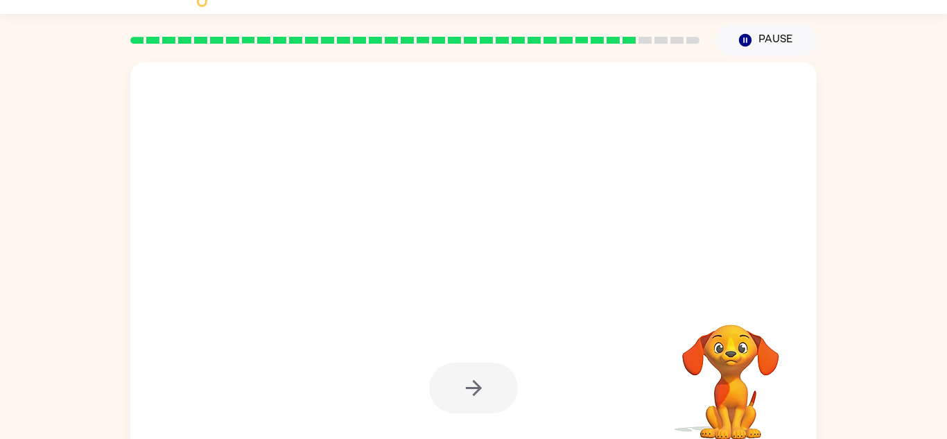
scroll to position [49, 0]
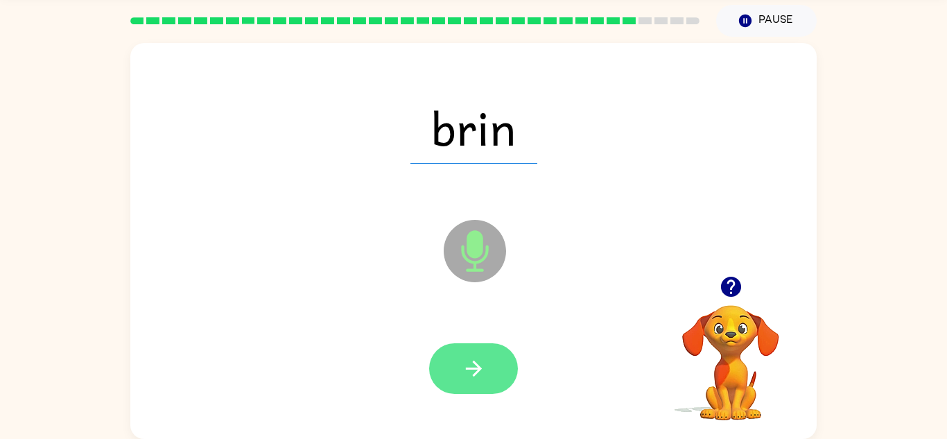
click at [476, 374] on icon "button" at bounding box center [473, 368] width 16 height 16
click at [476, 360] on icon "button" at bounding box center [474, 368] width 24 height 24
click at [462, 367] on icon "button" at bounding box center [474, 368] width 24 height 24
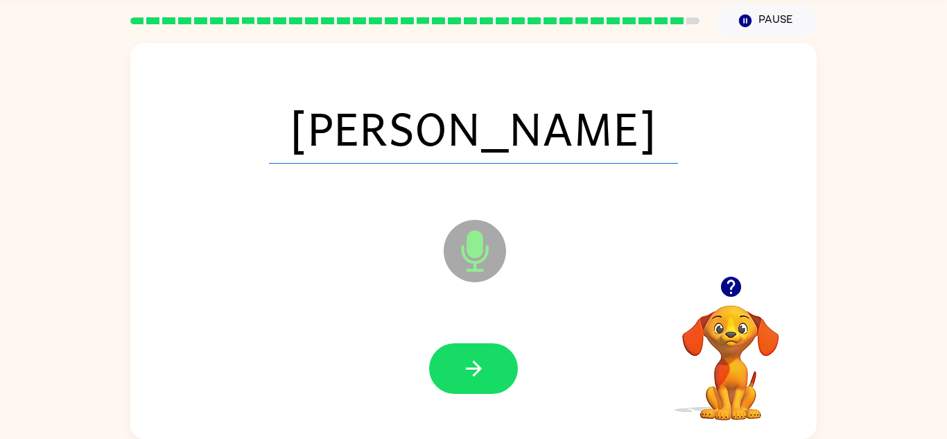
scroll to position [0, 0]
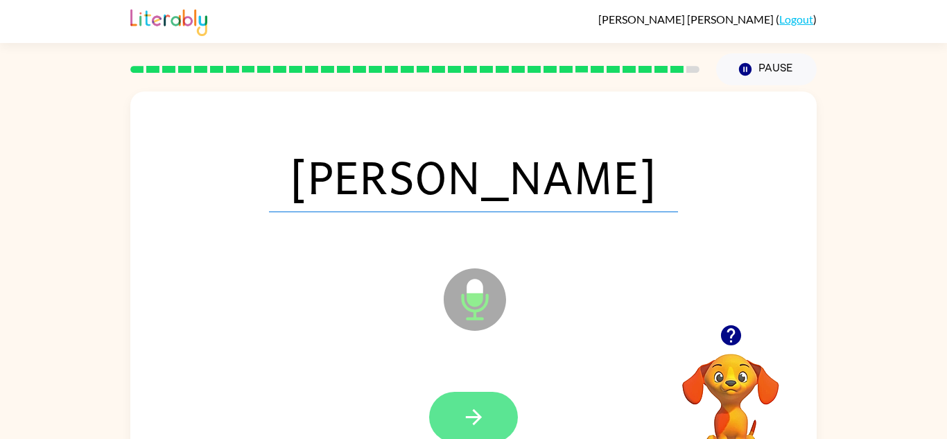
click at [487, 417] on button "button" at bounding box center [473, 417] width 89 height 51
